Goal: Register for event/course

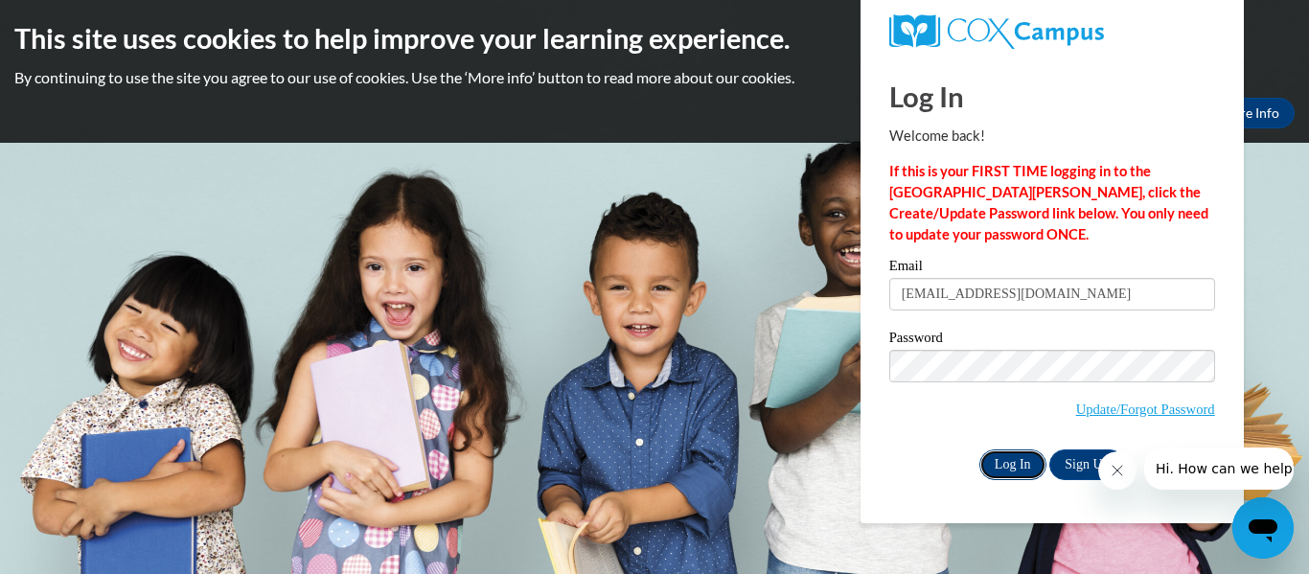
click at [990, 467] on input "Log In" at bounding box center [1012, 464] width 67 height 31
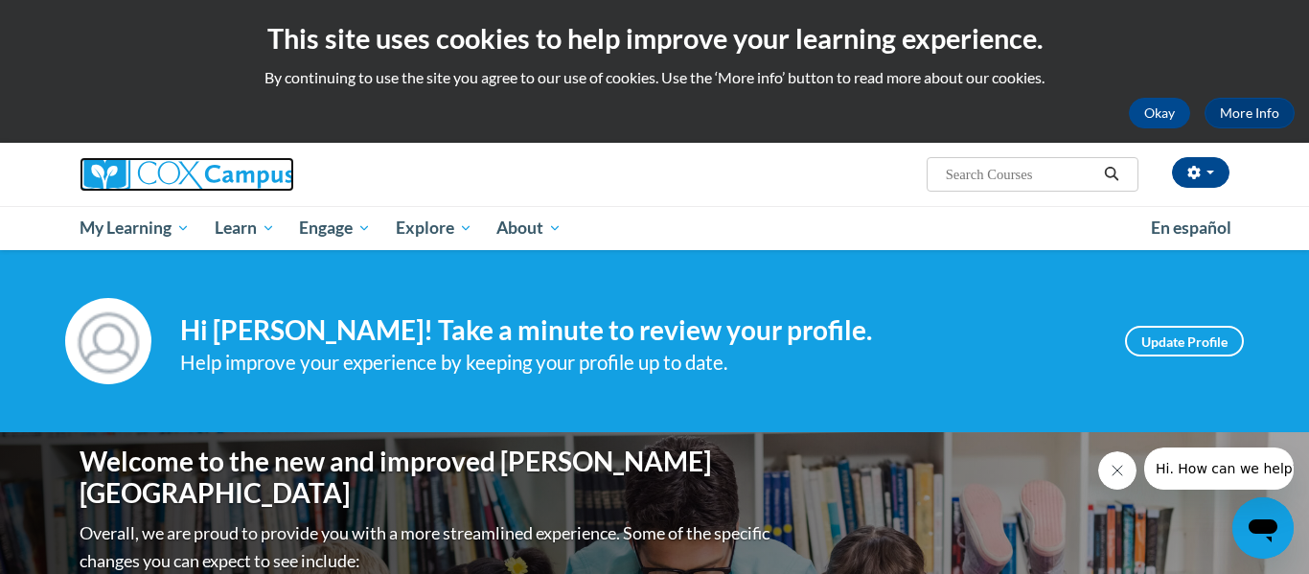
click at [350, 167] on link at bounding box center [262, 174] width 364 height 34
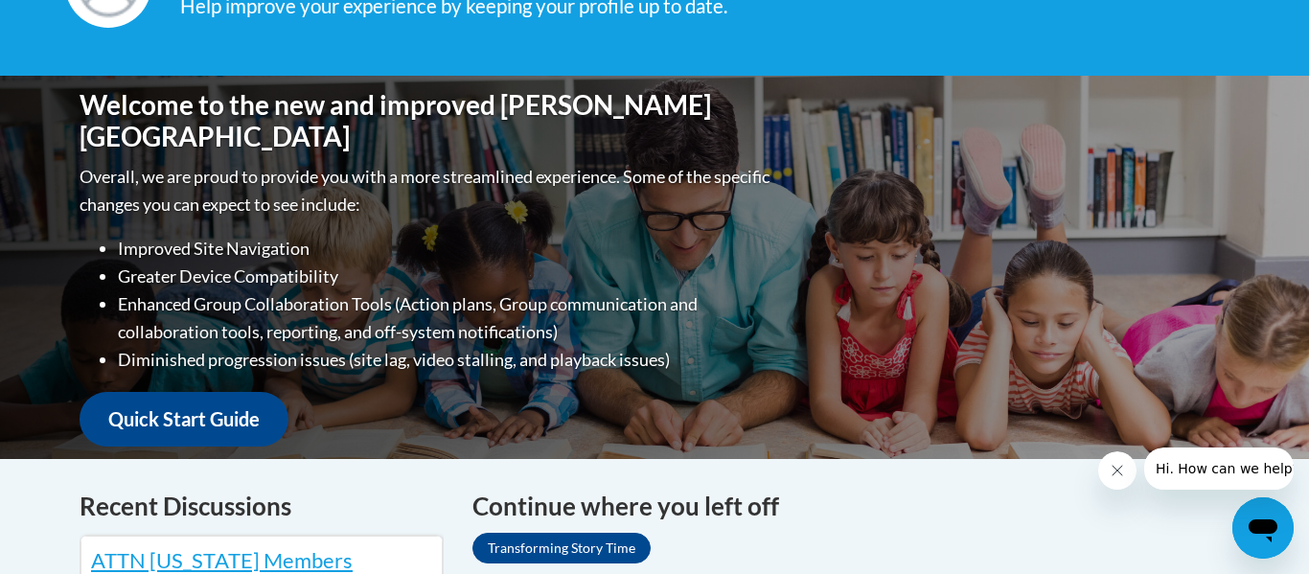
scroll to position [521, 0]
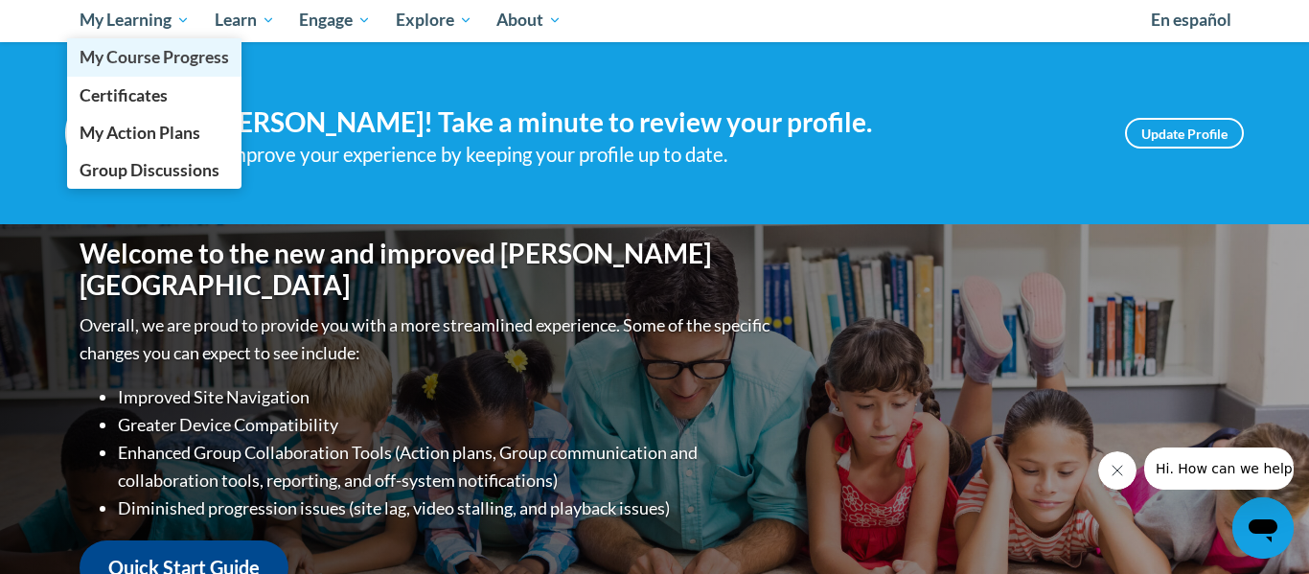
scroll to position [173, 0]
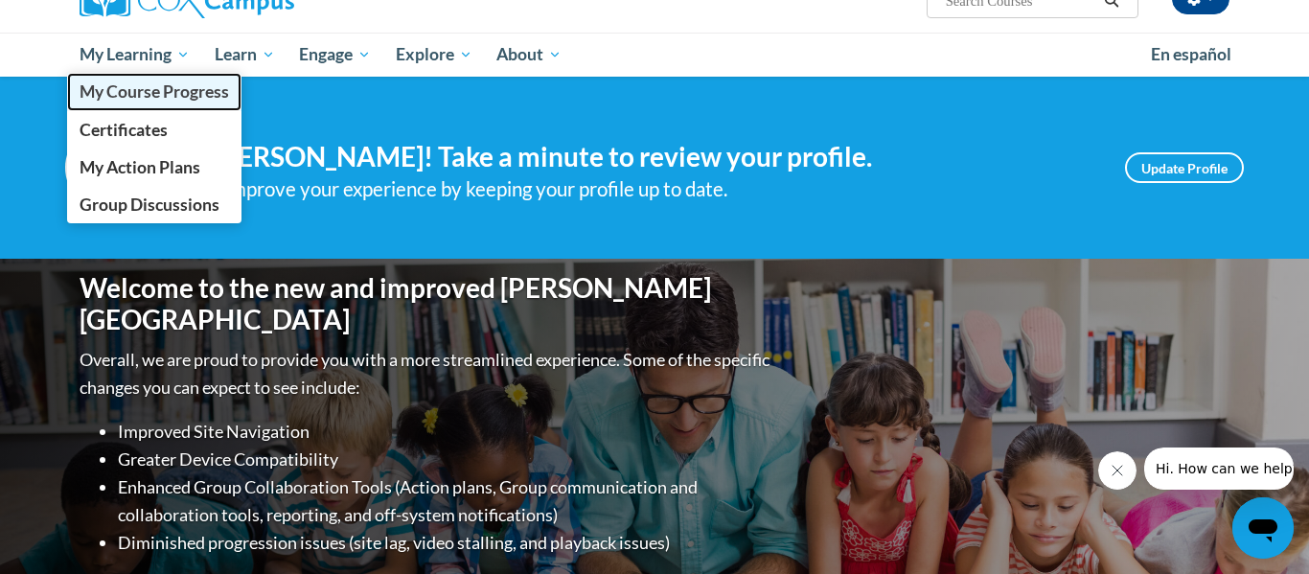
click at [97, 103] on link "My Course Progress" at bounding box center [154, 91] width 174 height 37
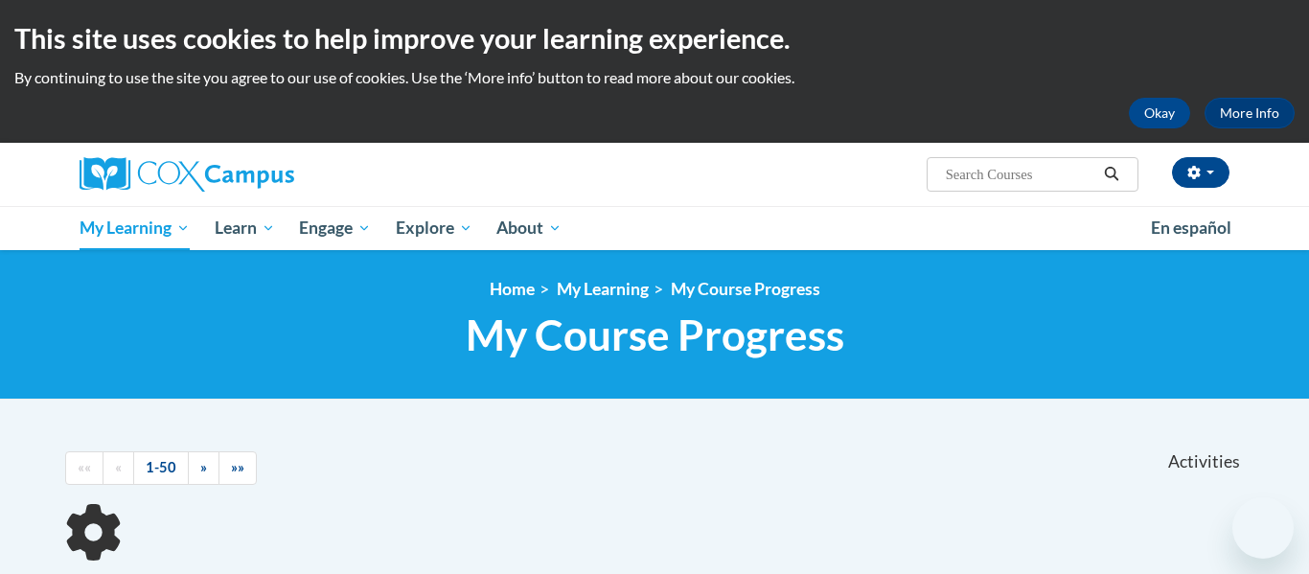
click at [40, 317] on div "<en>My Learning</en><fr>New fr_My Learning</fr><it>New it_My Learning</it><de>N…" at bounding box center [654, 324] width 1309 height 149
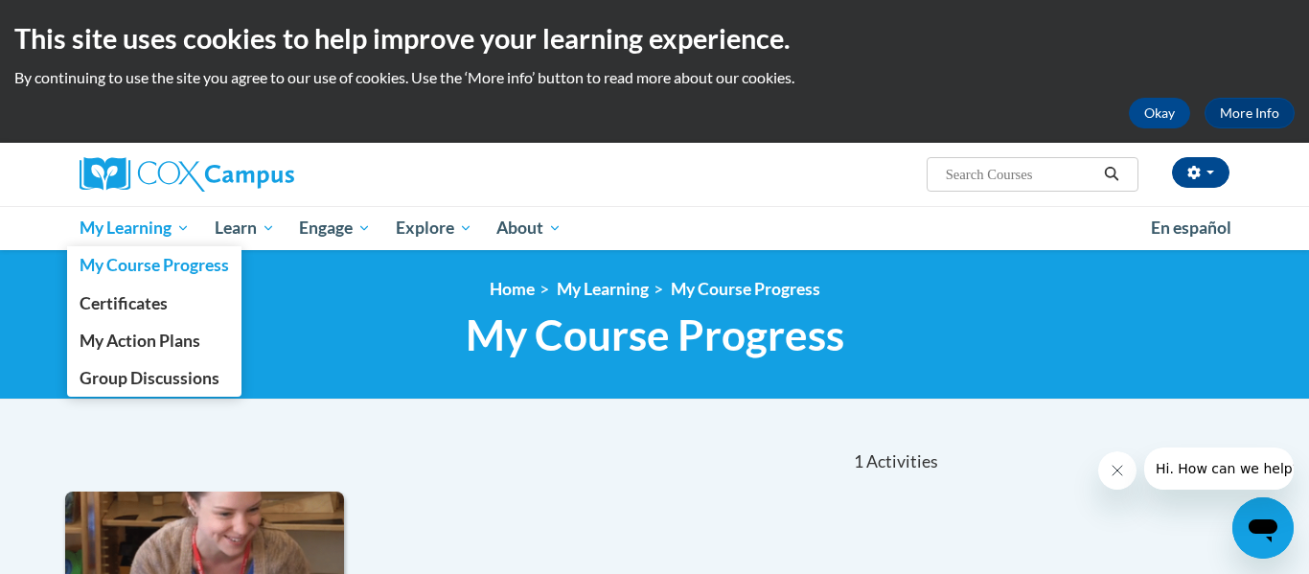
click at [119, 242] on link "My Learning" at bounding box center [134, 228] width 135 height 44
click at [97, 298] on span "Certificates" at bounding box center [124, 303] width 88 height 20
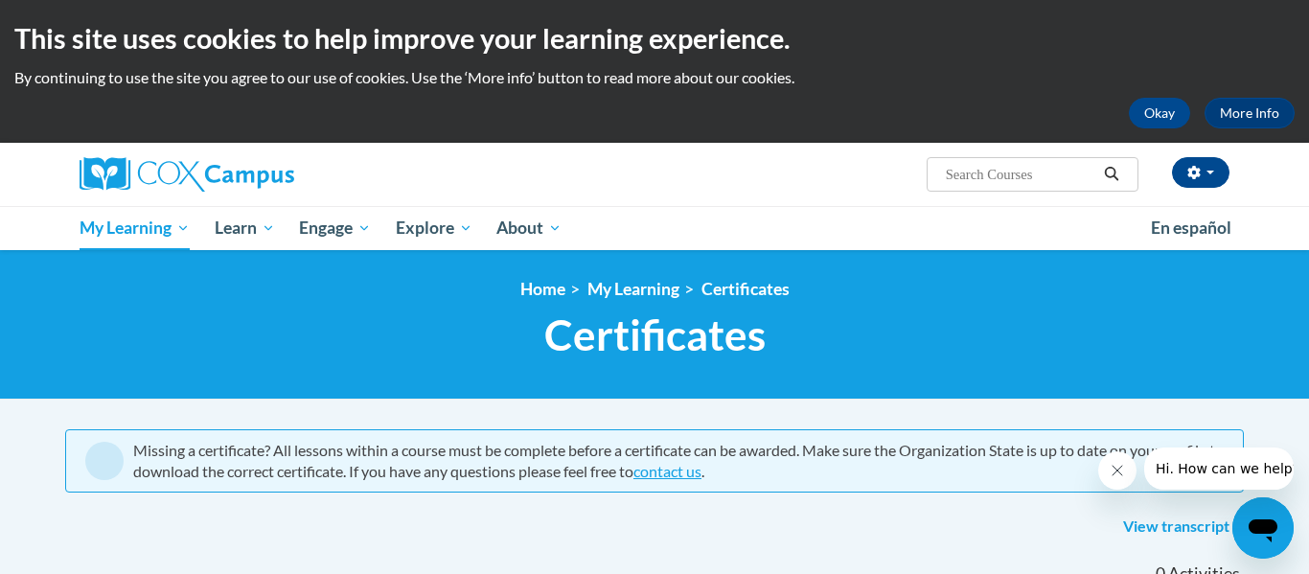
click at [968, 171] on input "Search..." at bounding box center [1020, 174] width 153 height 23
type input "The power of language"
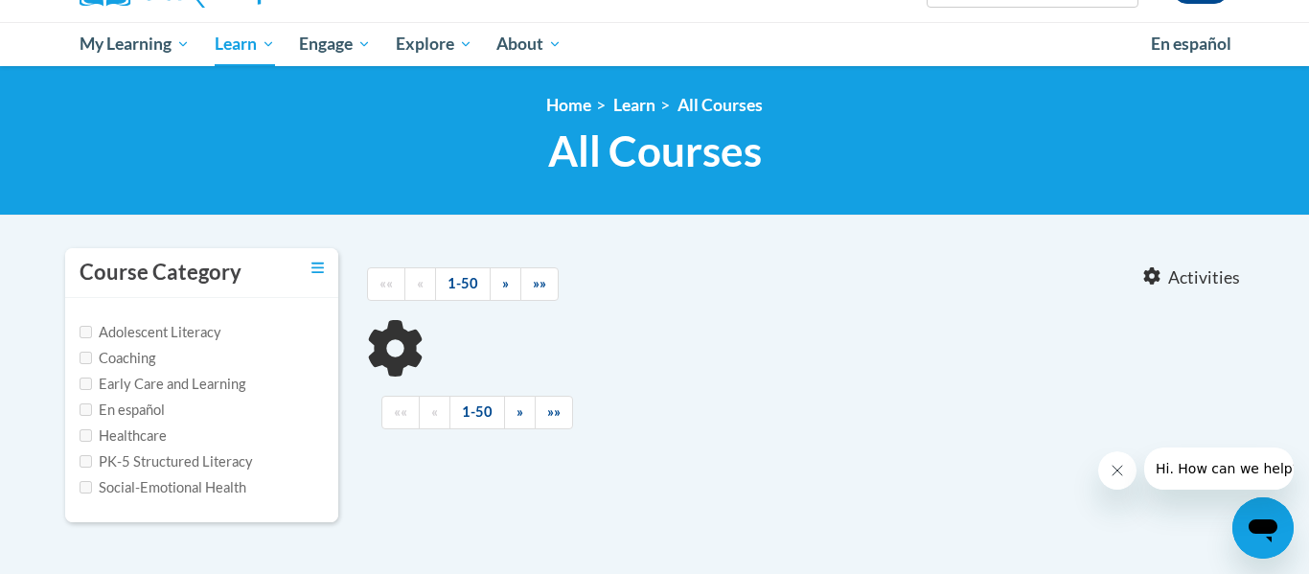
scroll to position [230, 0]
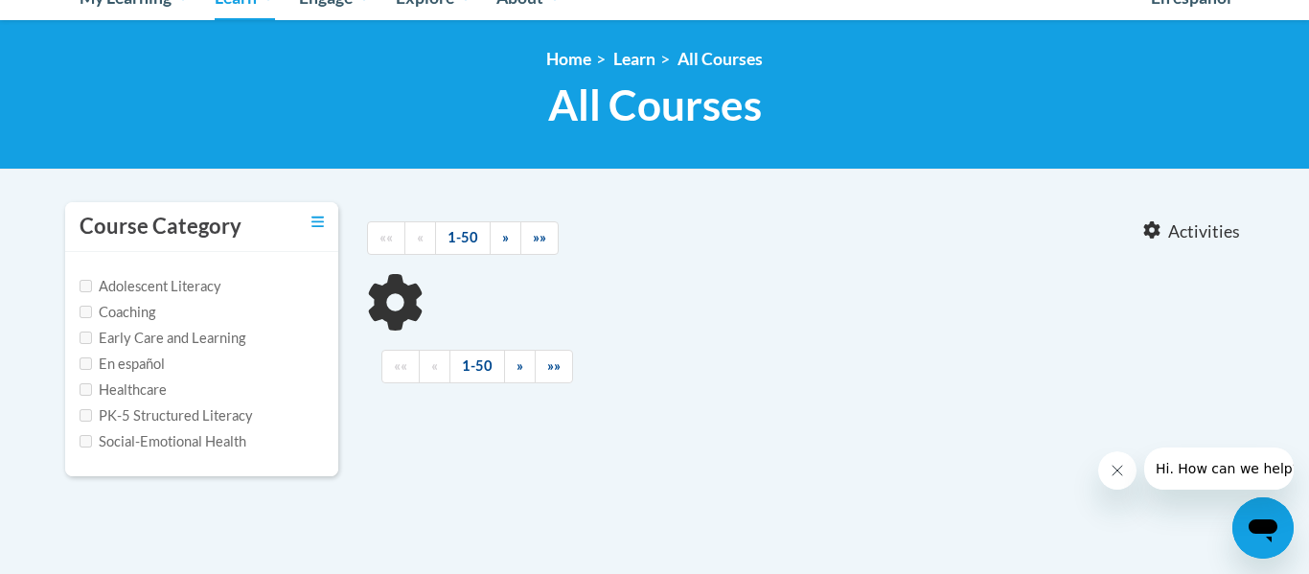
type input "The power of language"
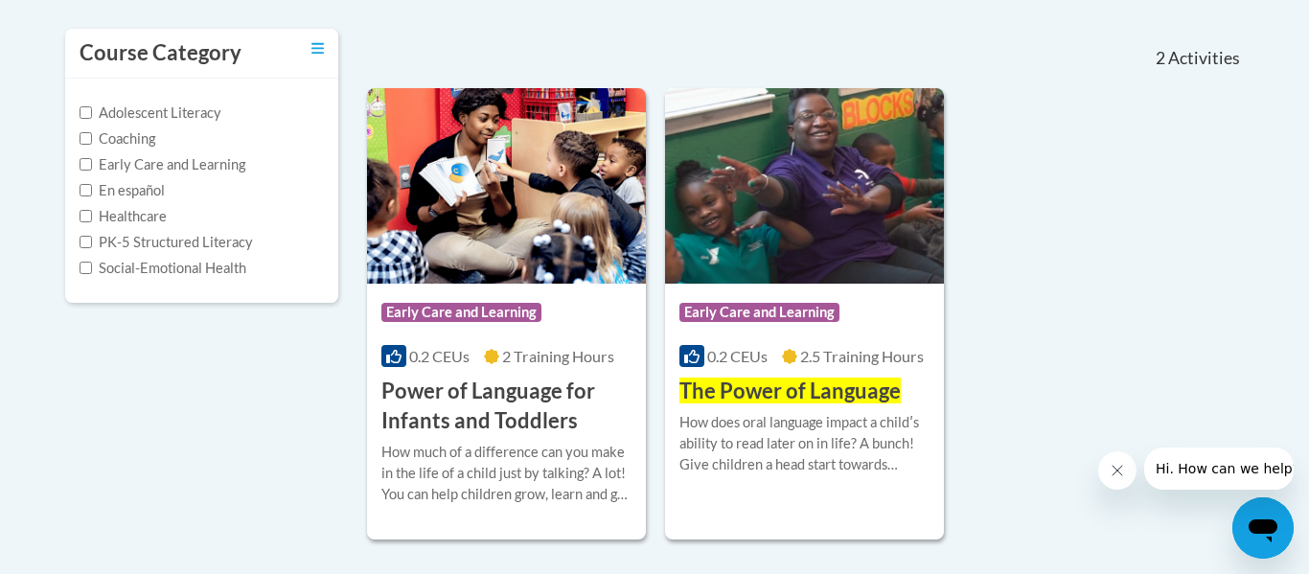
scroll to position [421, 0]
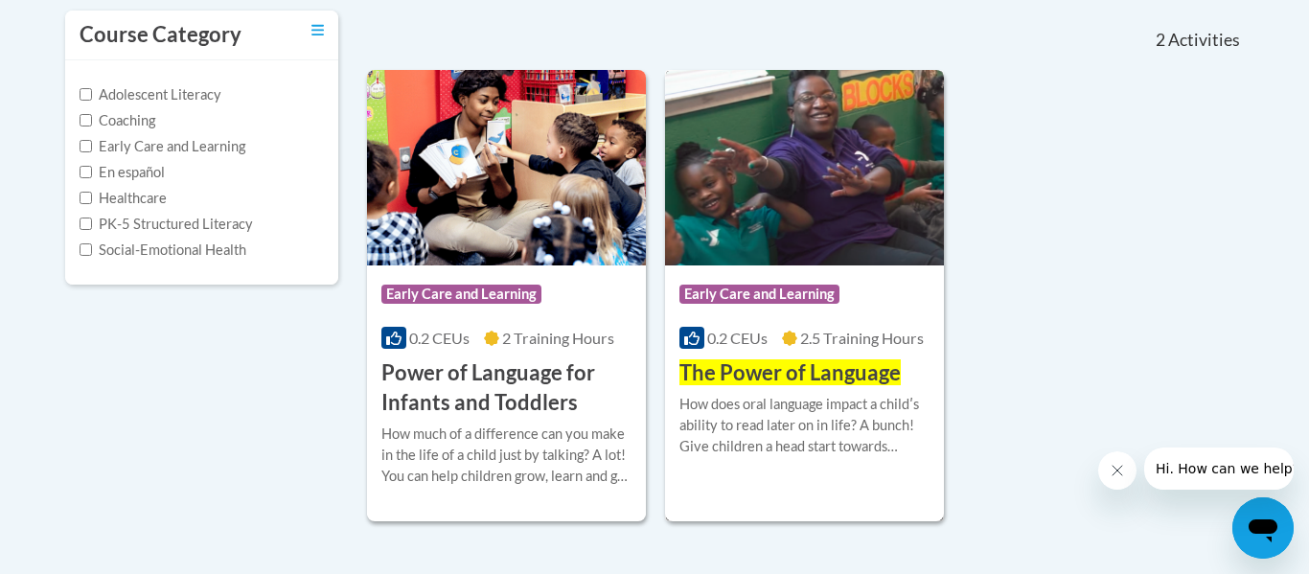
click at [721, 275] on div "Course Category: Early Care and Learning" at bounding box center [804, 296] width 250 height 43
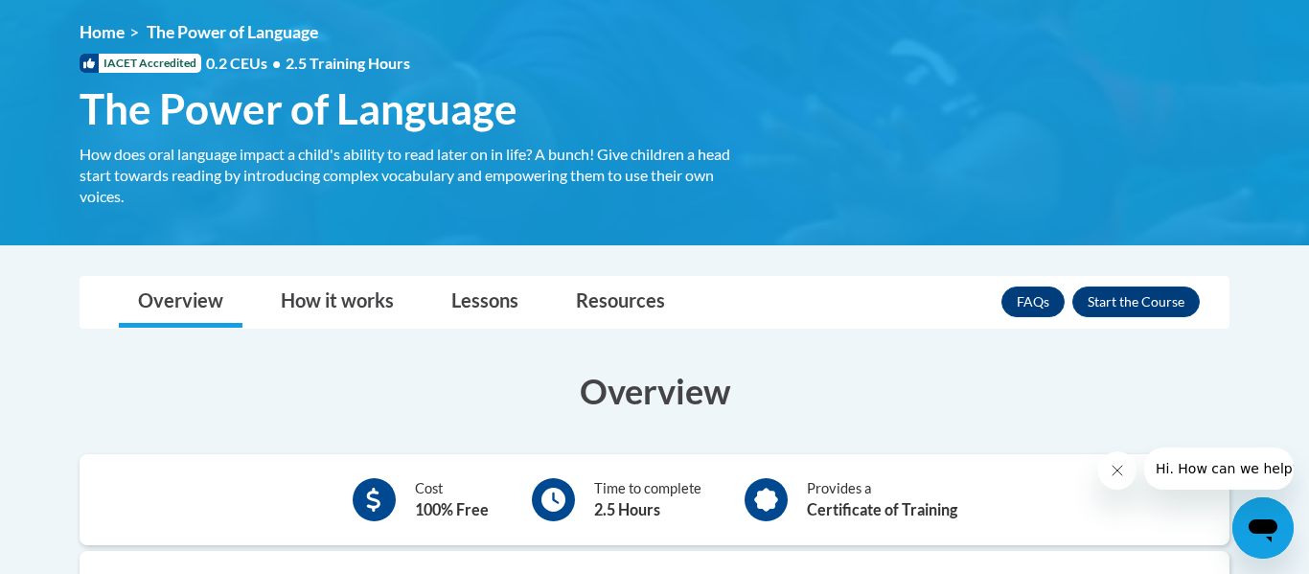
scroll to position [255, 0]
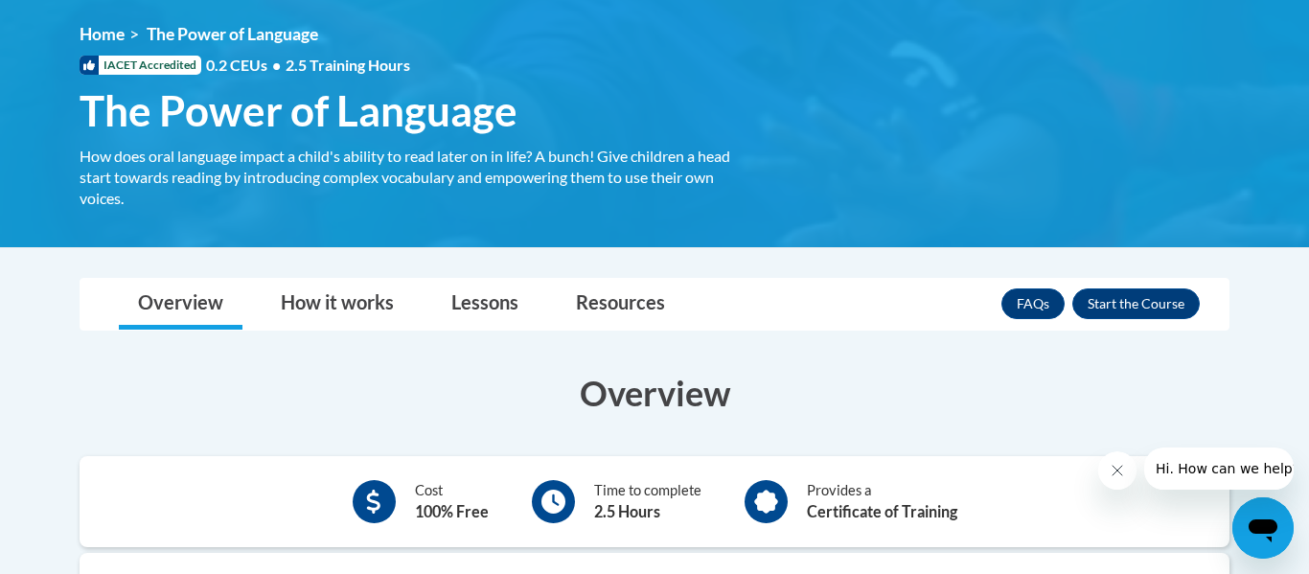
click at [670, 125] on h1 "The Power of Language How does oral language impact a child's ability to read l…" at bounding box center [410, 110] width 690 height 51
click at [1128, 313] on button "Enroll" at bounding box center [1135, 303] width 127 height 31
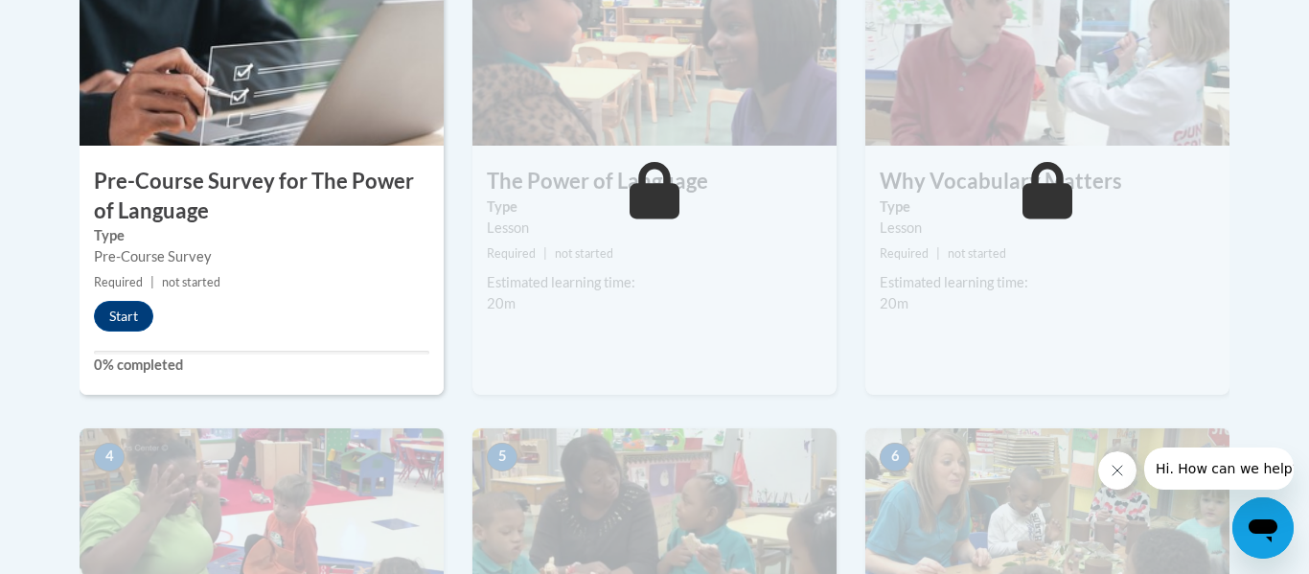
scroll to position [664, 0]
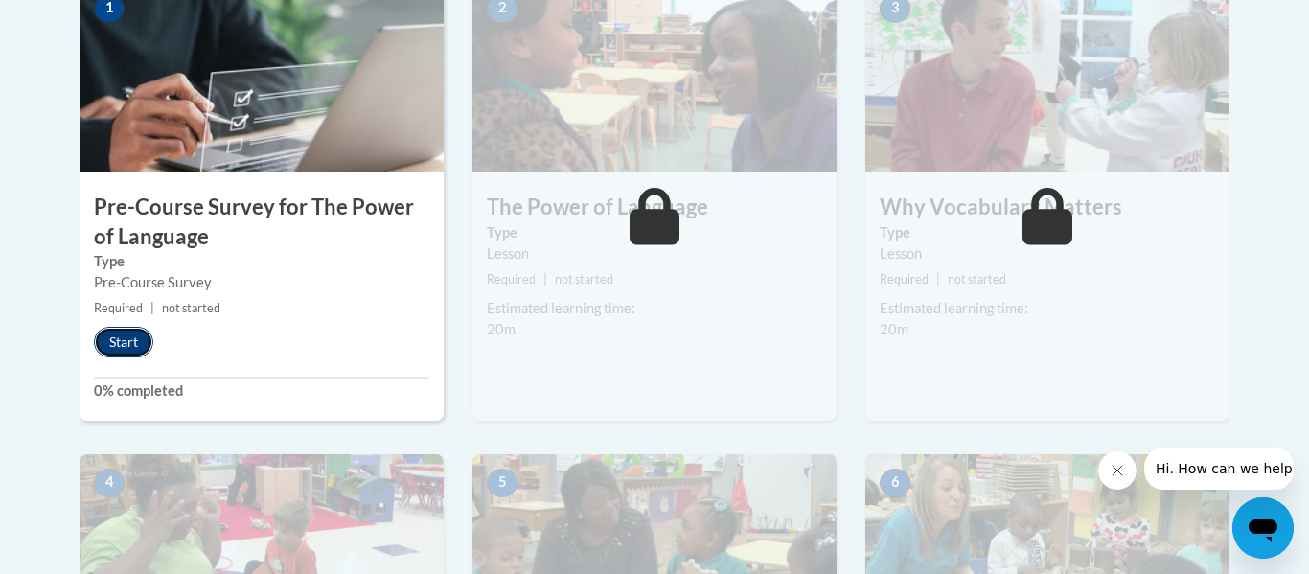
click at [107, 343] on button "Start" at bounding box center [123, 342] width 59 height 31
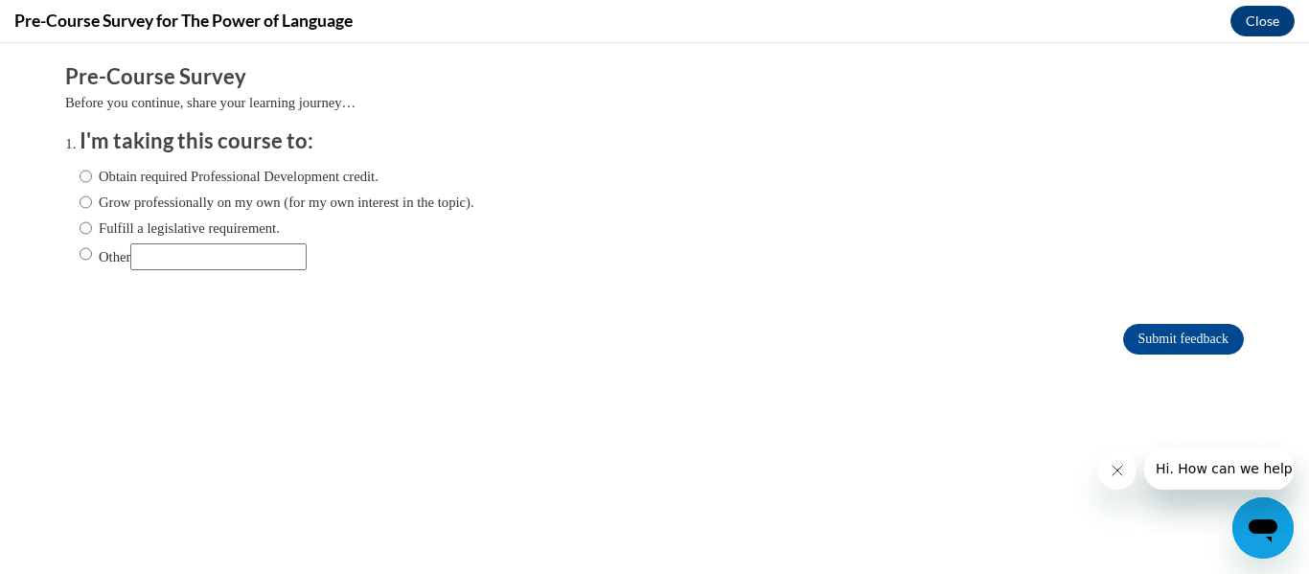
scroll to position [0, 0]
click at [81, 260] on input "Other" at bounding box center [86, 253] width 12 height 21
radio input "true"
click at [94, 169] on label "Obtain required Professional Development credit." at bounding box center [229, 176] width 299 height 21
click at [92, 169] on input "Obtain required Professional Development credit." at bounding box center [86, 176] width 12 height 21
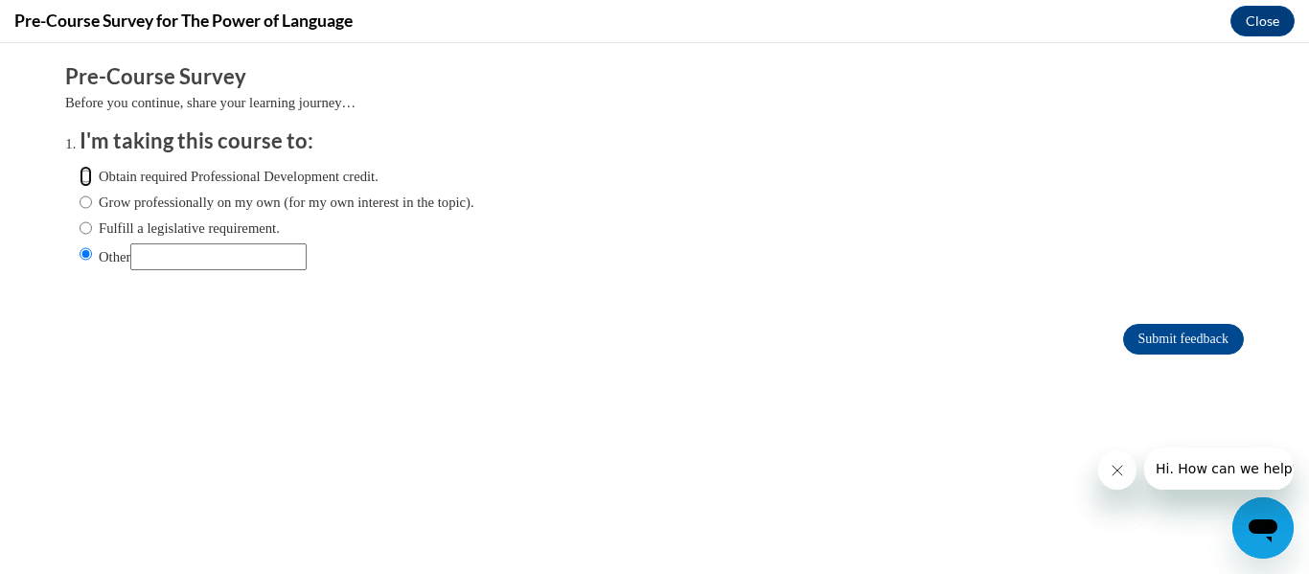
radio input "true"
click at [1186, 331] on input "Submit feedback" at bounding box center [1183, 339] width 121 height 31
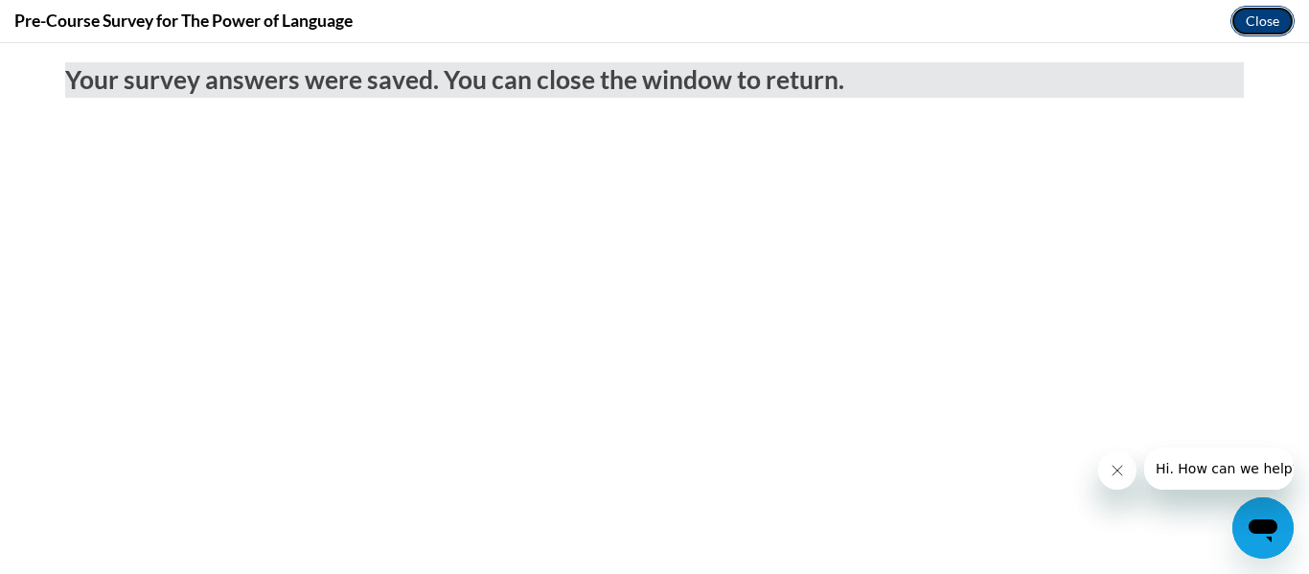
click at [1275, 30] on button "Close" at bounding box center [1262, 21] width 64 height 31
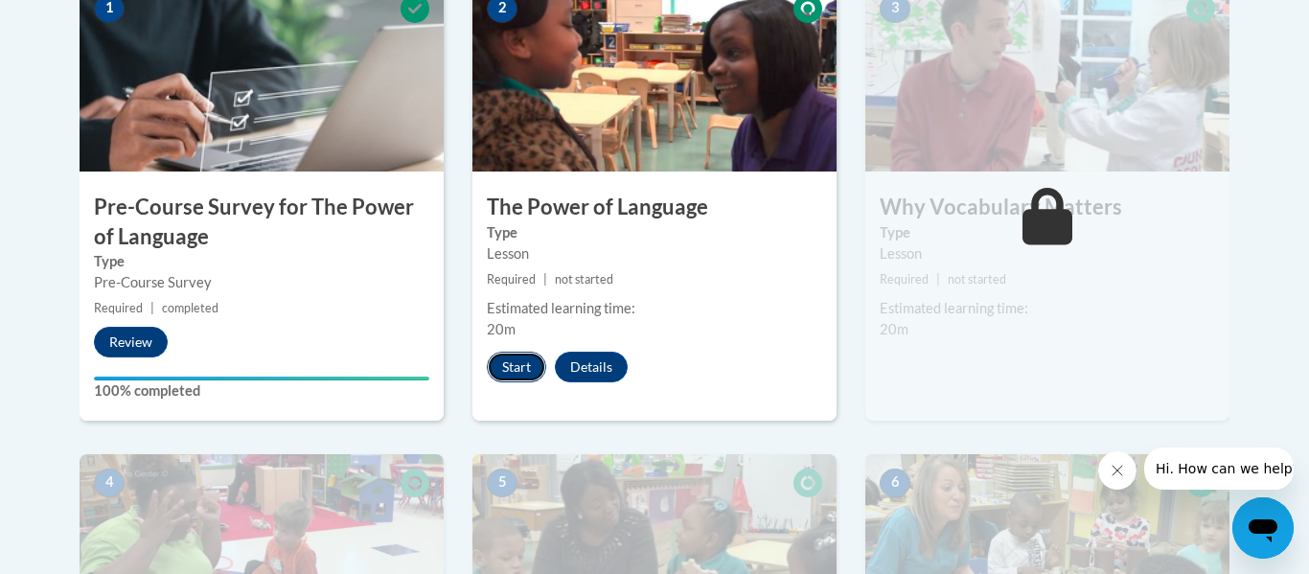
click at [516, 369] on button "Start" at bounding box center [516, 367] width 59 height 31
